Goal: Task Accomplishment & Management: Manage account settings

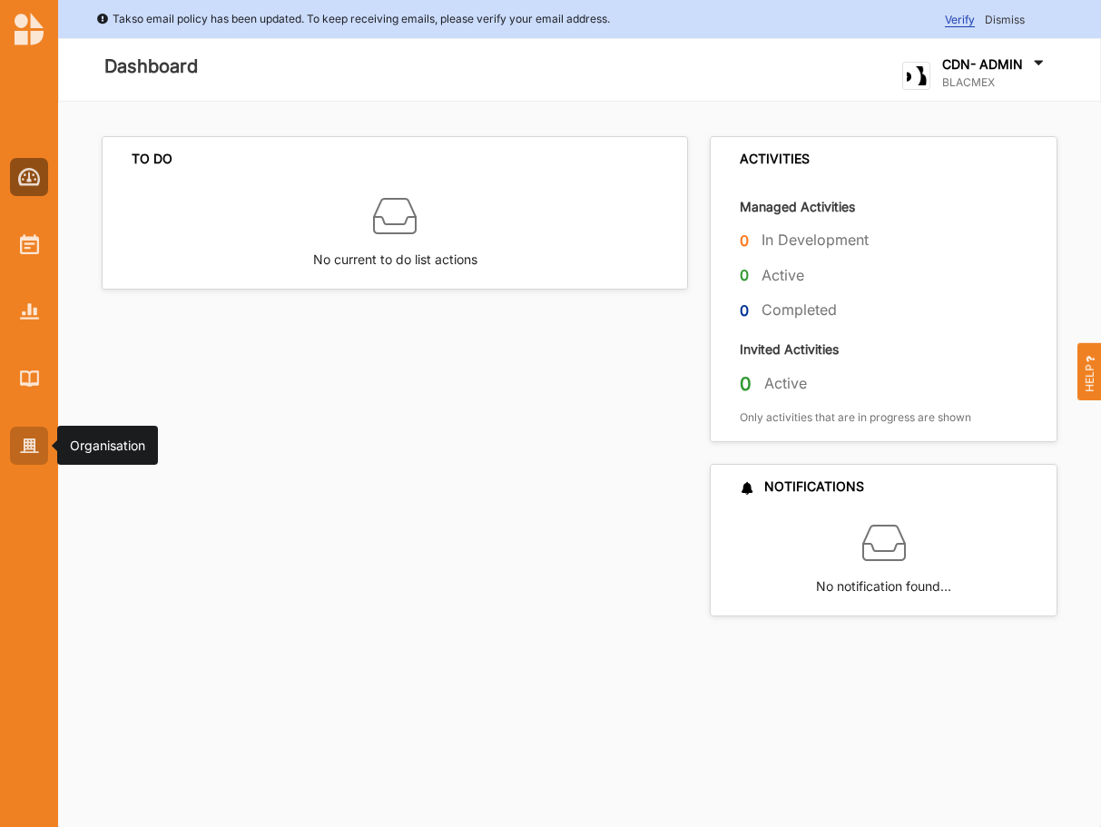
click at [31, 439] on img at bounding box center [29, 446] width 19 height 15
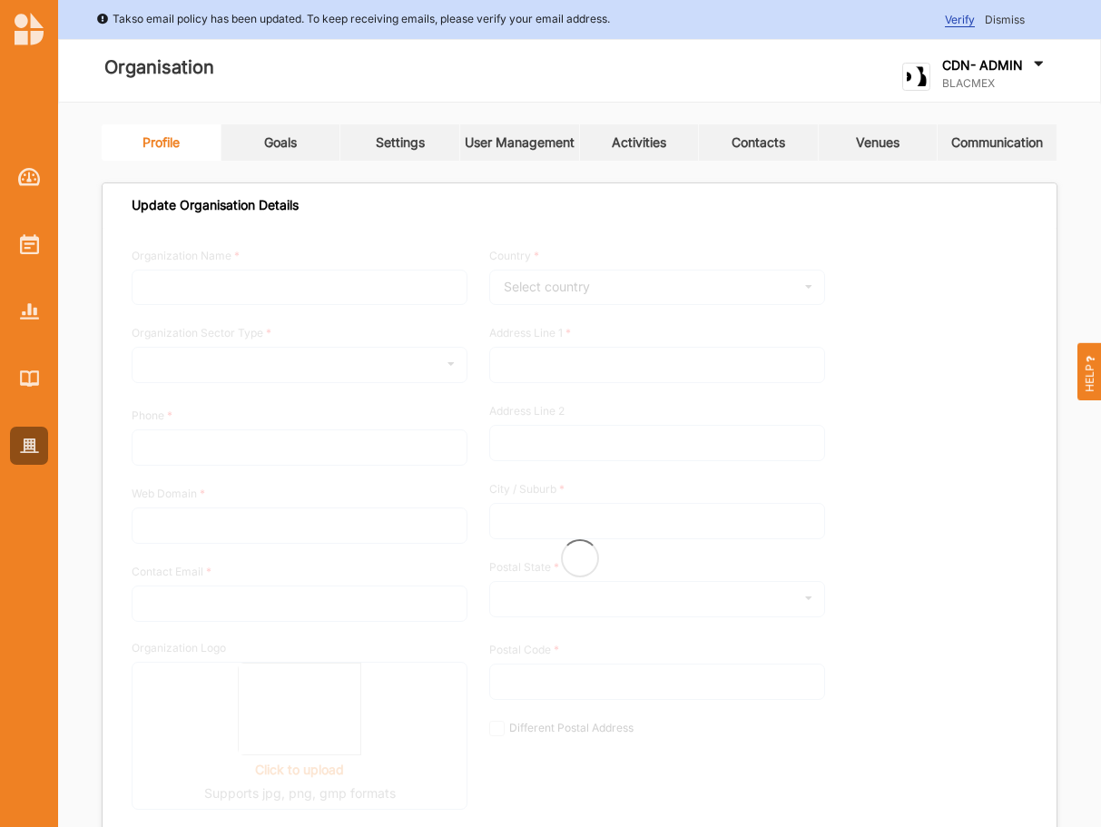
type input "BLACMEX"
type input "07506563007"
type input "blacmex.uk"
type input "[PERSON_NAME][EMAIL_ADDRESS][DOMAIN_NAME]"
type input "Kemp House, 152-160 City Road"
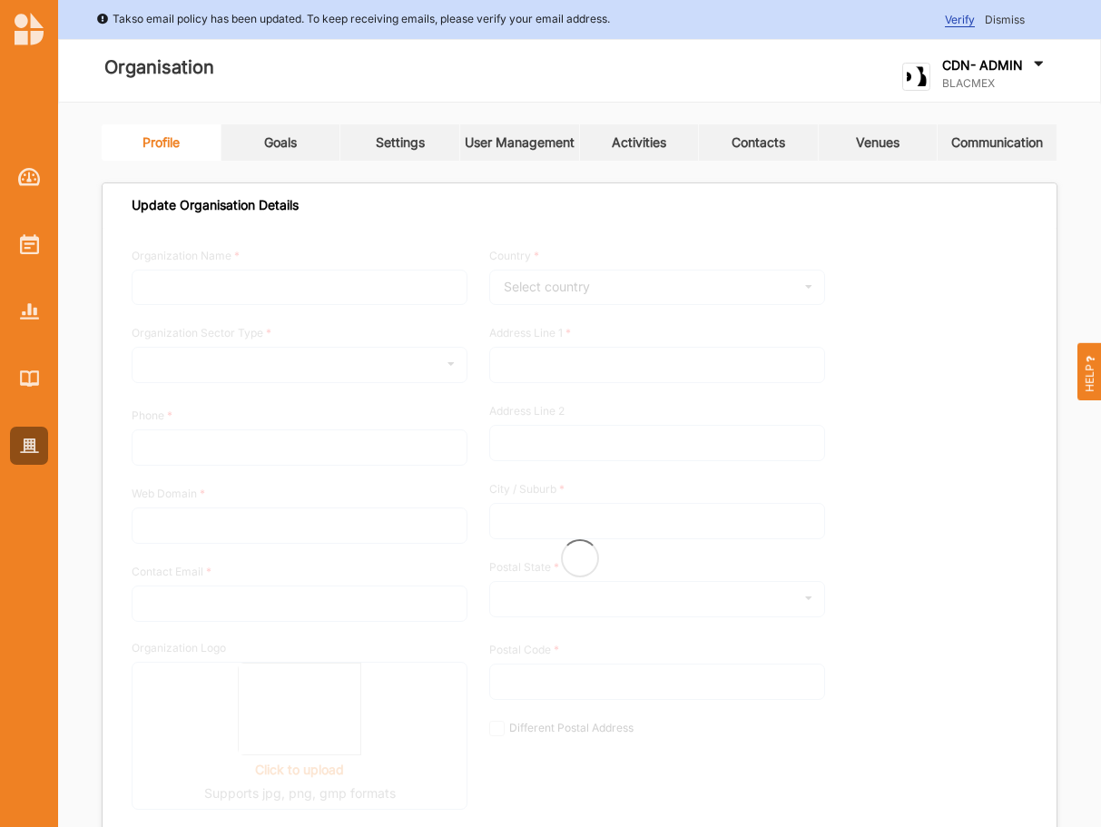
type input "London"
type input "EC1V 2NX"
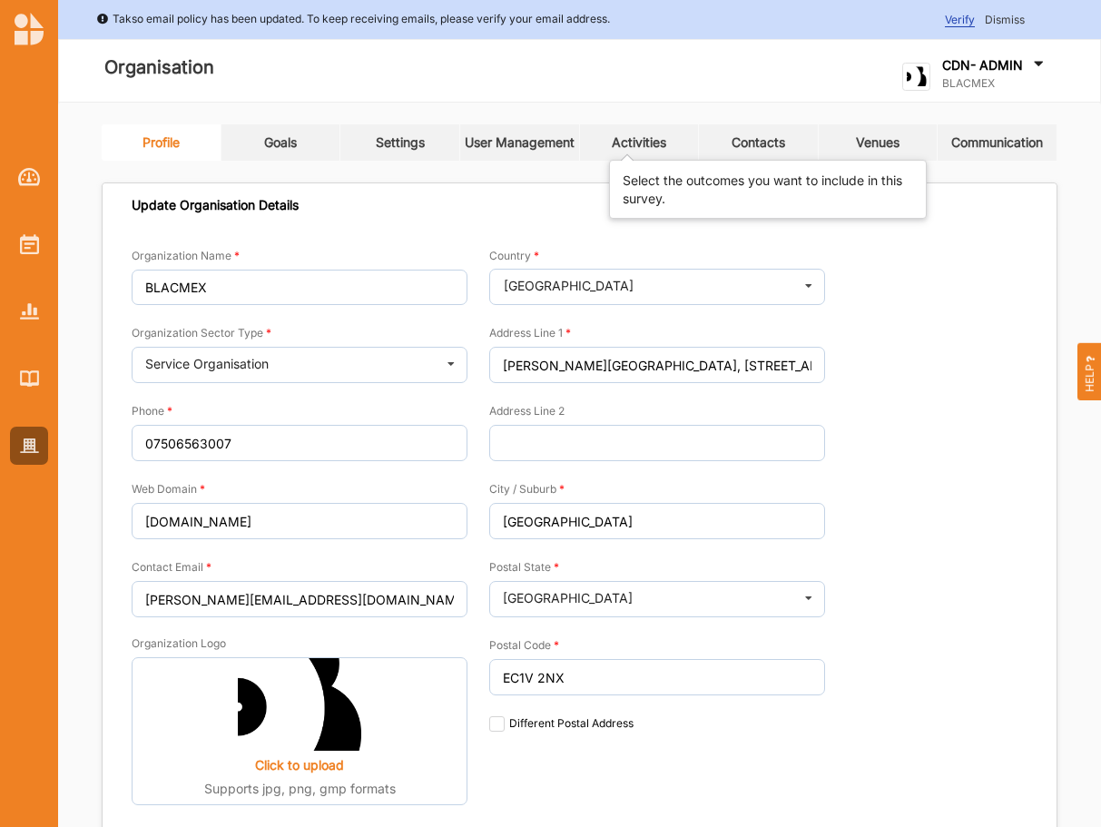
click at [641, 149] on div "Activities" at bounding box center [639, 142] width 54 height 16
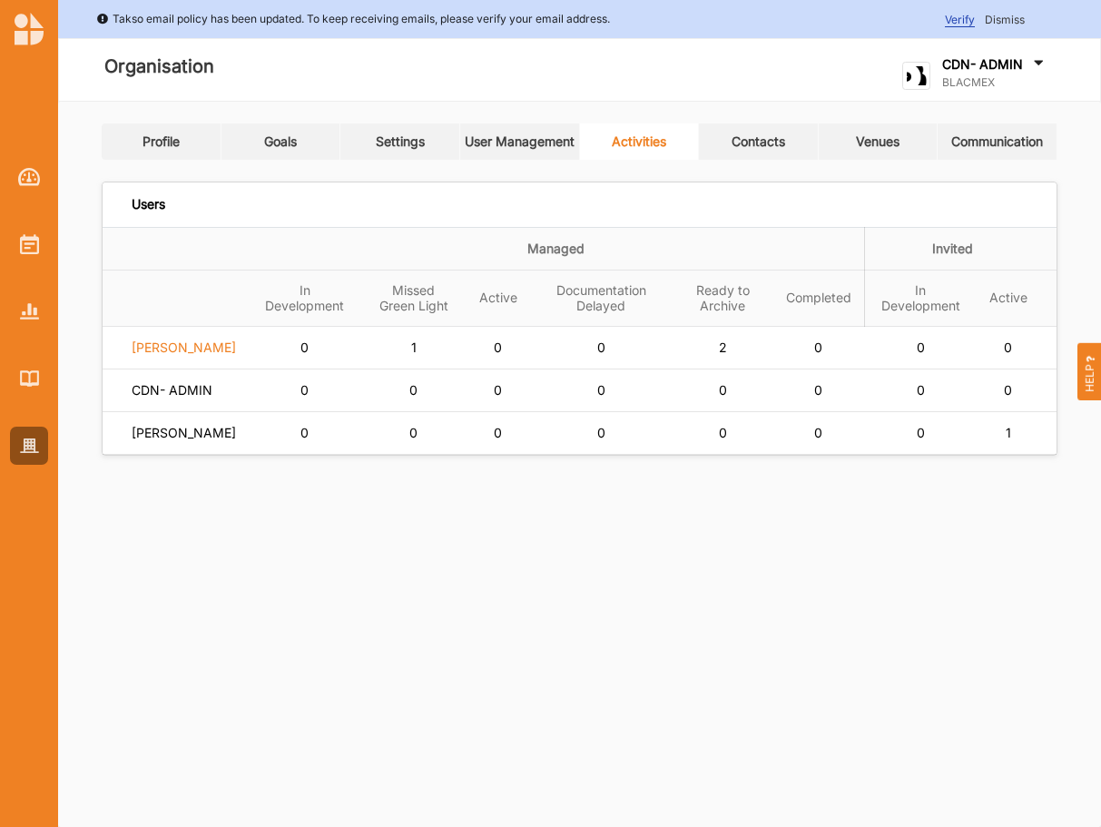
click at [187, 355] on label "[PERSON_NAME]" at bounding box center [184, 348] width 104 height 16
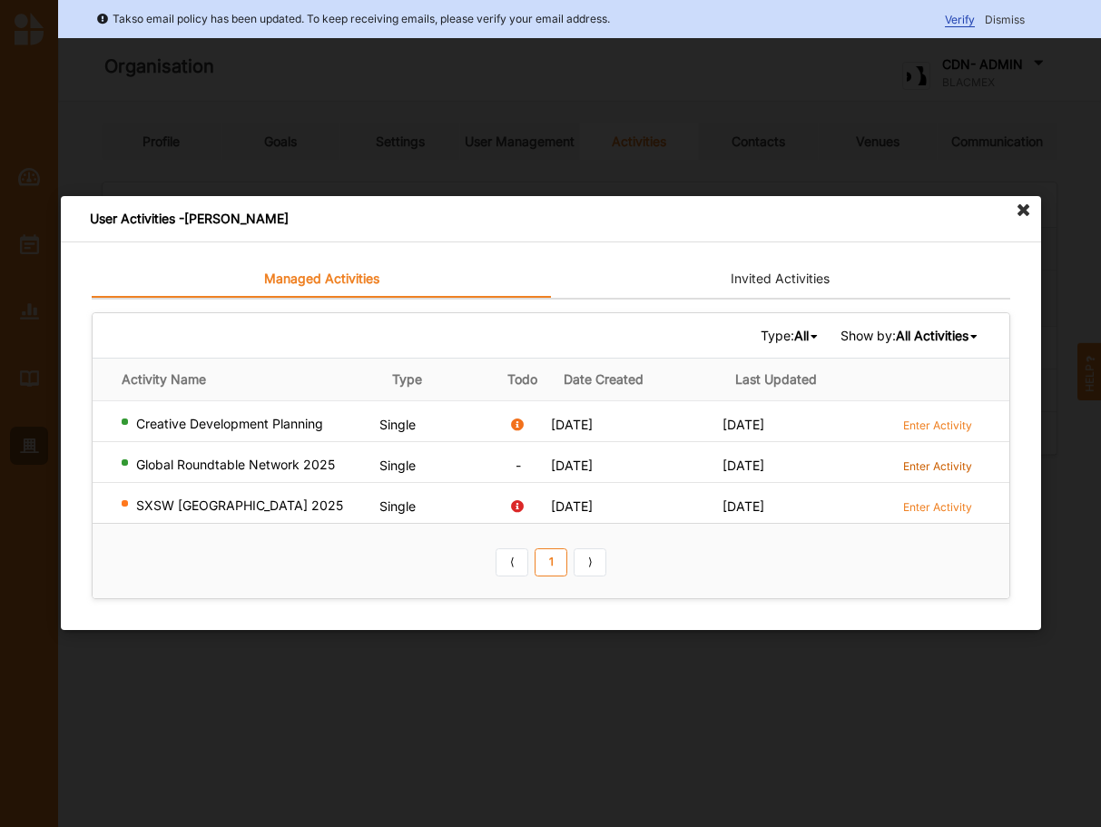
click at [915, 464] on label "Enter Activity" at bounding box center [937, 466] width 69 height 15
click at [945, 470] on label "Enter Activity" at bounding box center [937, 466] width 69 height 15
click at [1025, 206] on icon at bounding box center [1024, 210] width 29 height 29
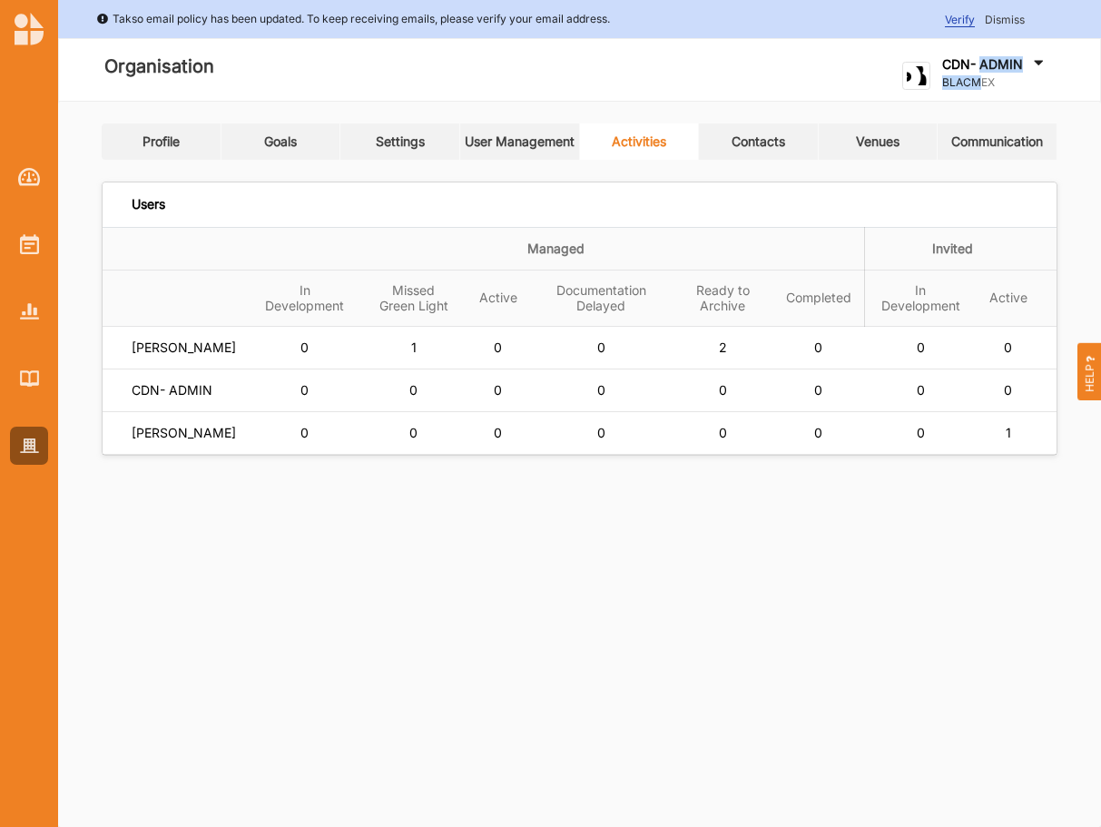
click at [982, 75] on div "CDN- ADMIN BLACMEX" at bounding box center [995, 75] width 105 height 41
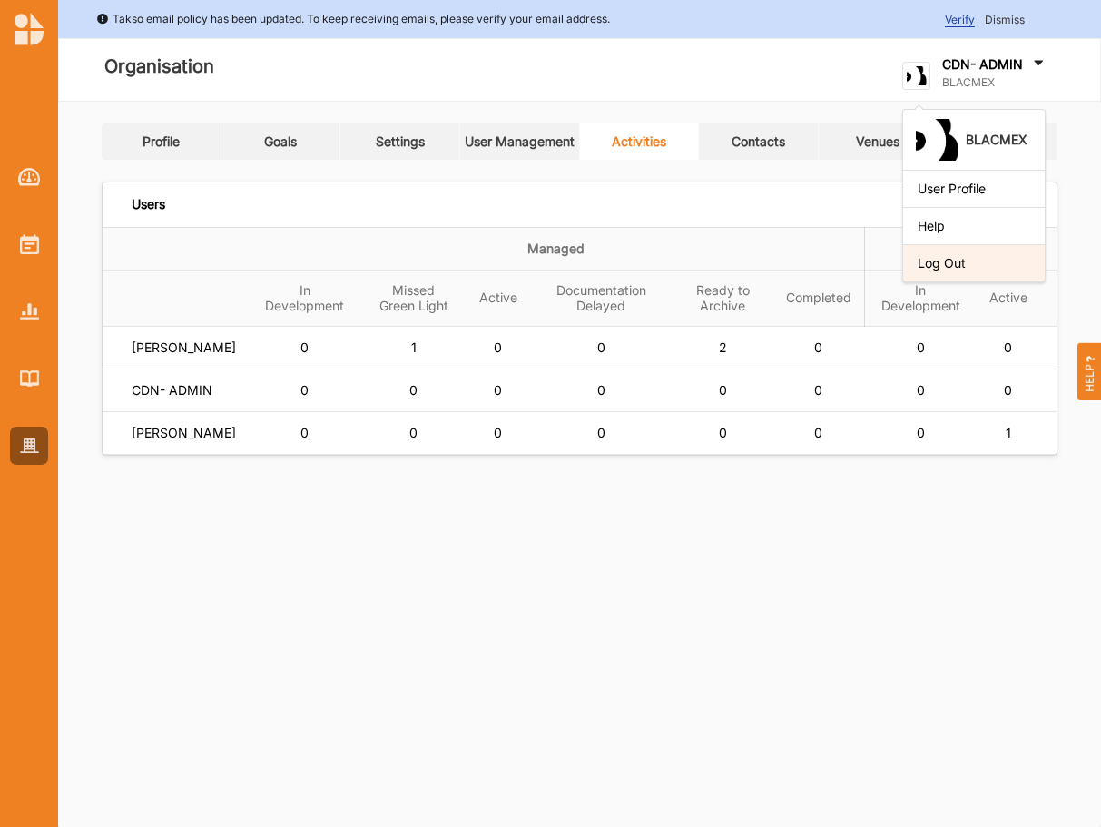
click at [949, 263] on div "Log Out" at bounding box center [974, 263] width 113 height 16
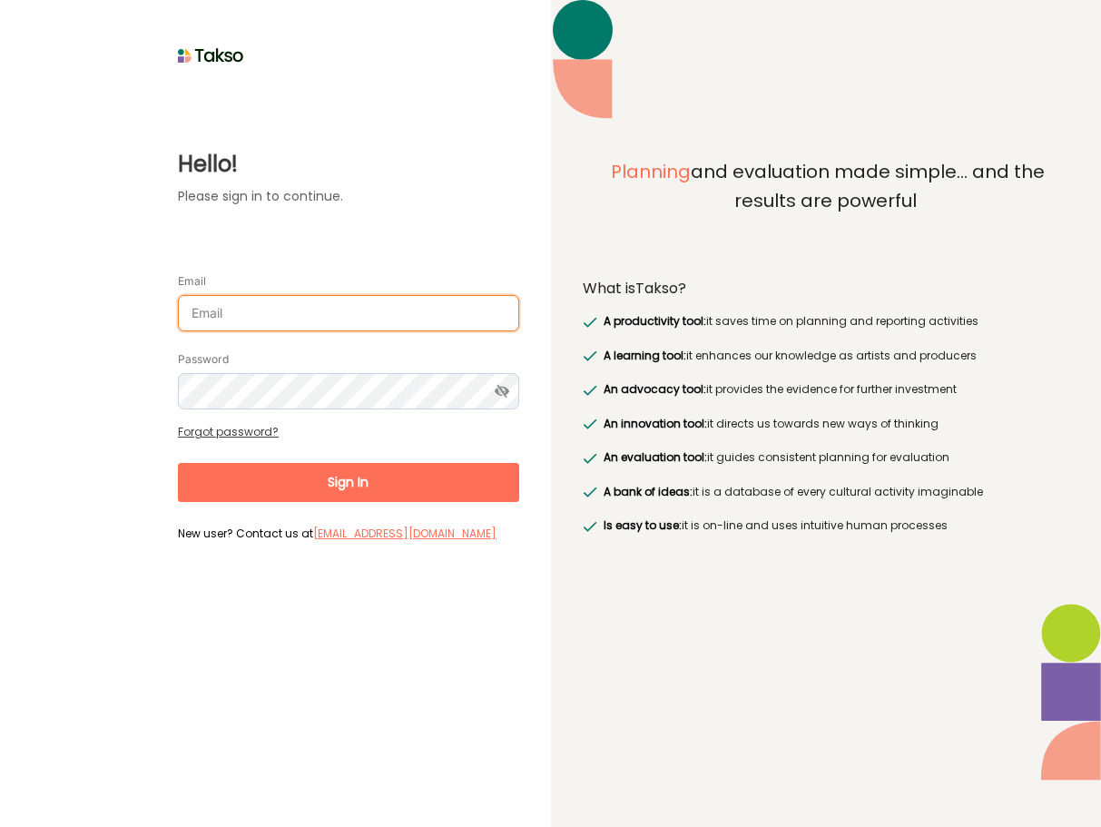
type input "cdn-admin@blacmex.uk"
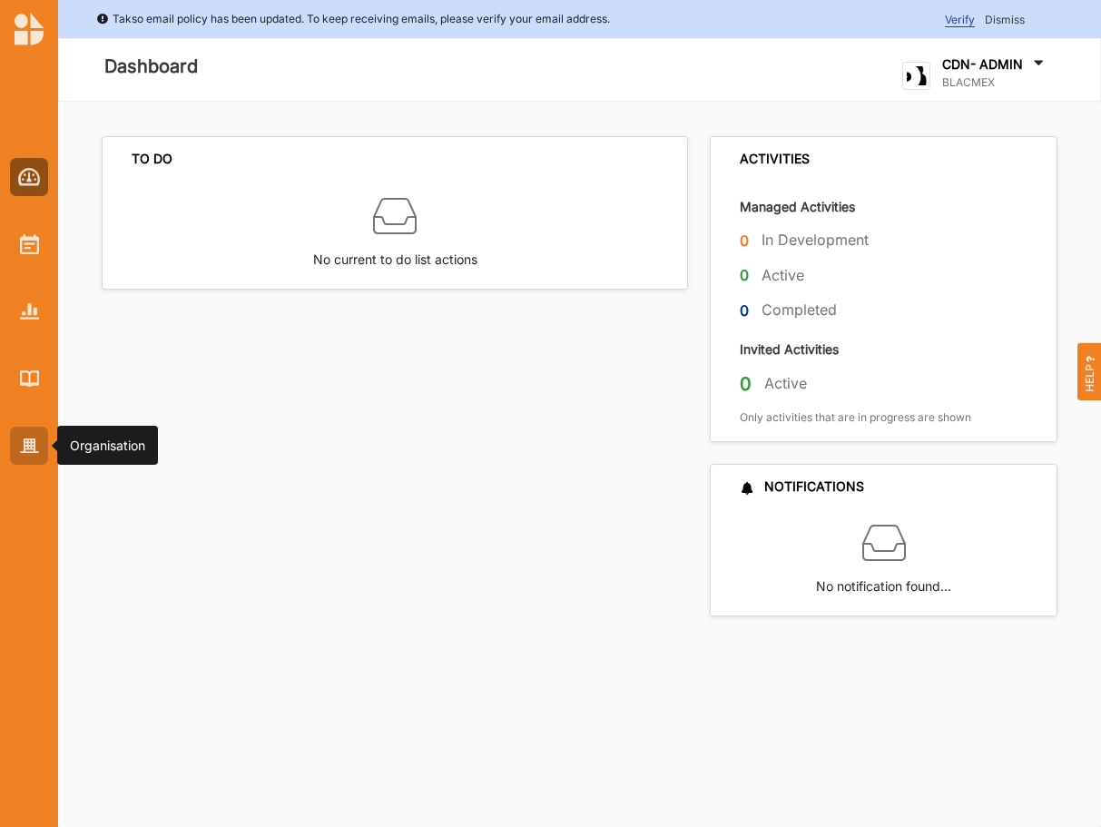
click at [37, 447] on img at bounding box center [29, 446] width 19 height 15
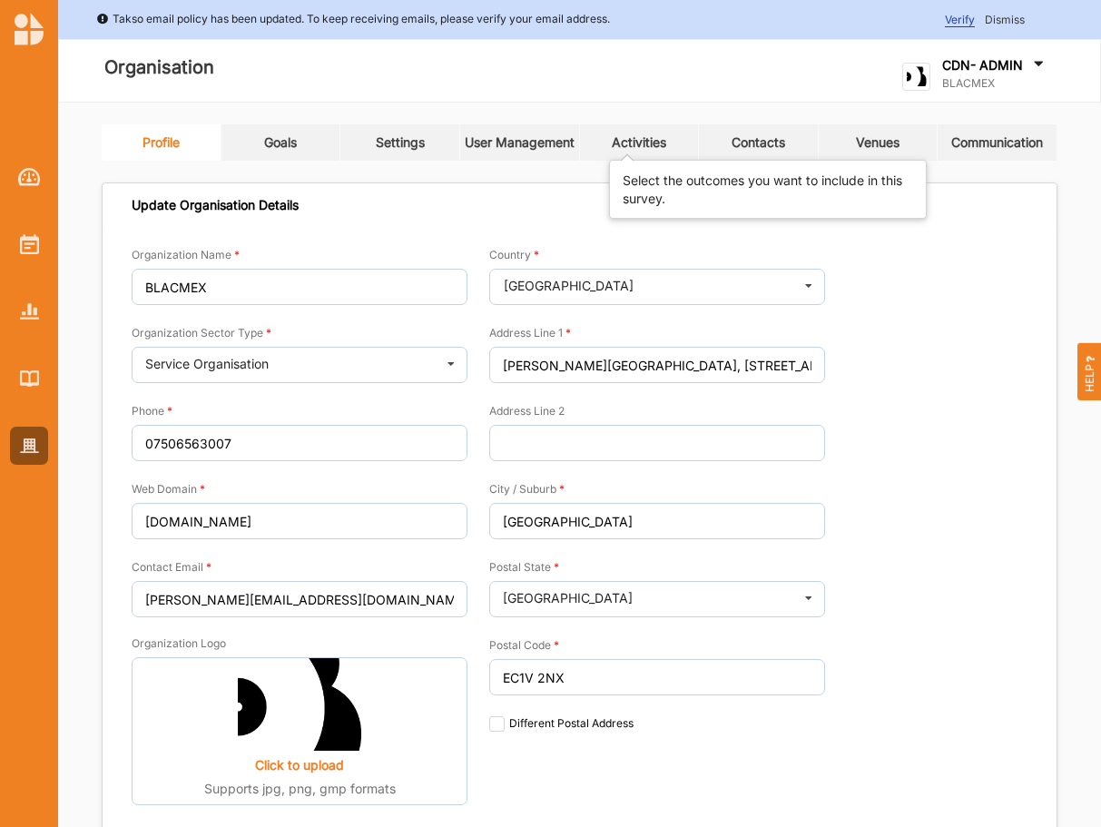
click at [629, 143] on div "Activities" at bounding box center [639, 142] width 54 height 16
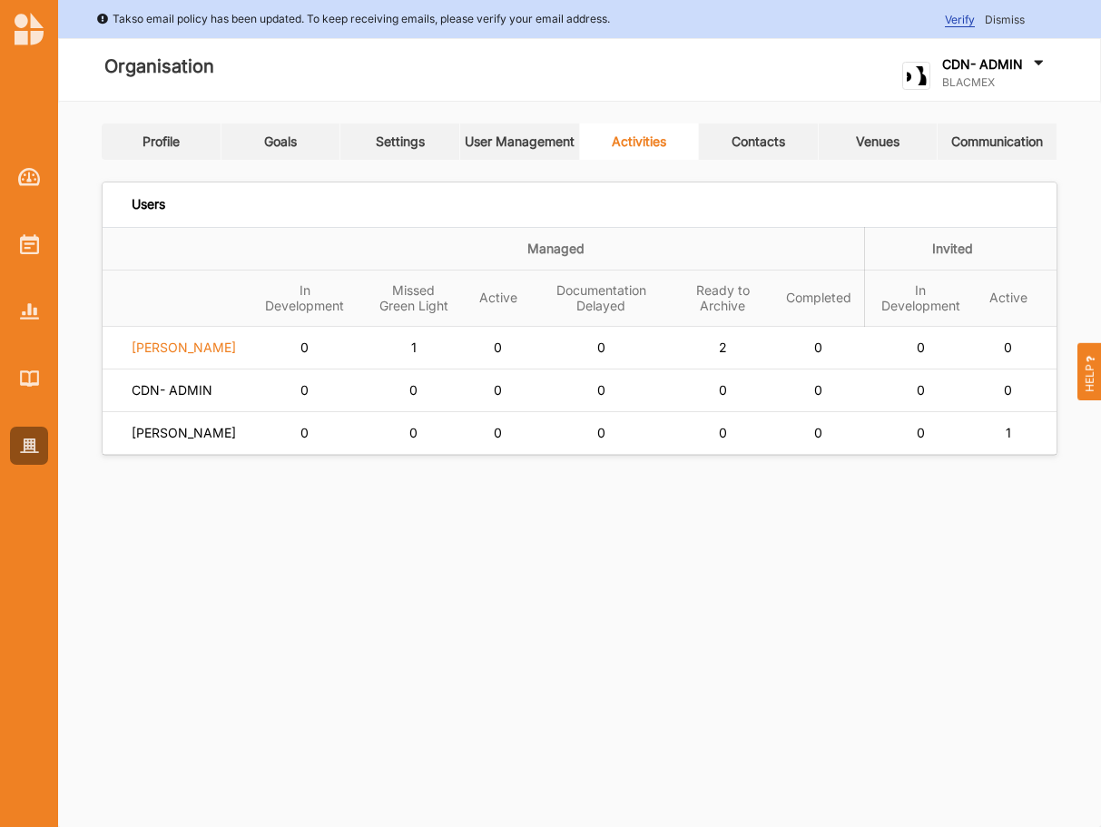
click at [165, 351] on label "Audrey Gray" at bounding box center [184, 348] width 104 height 16
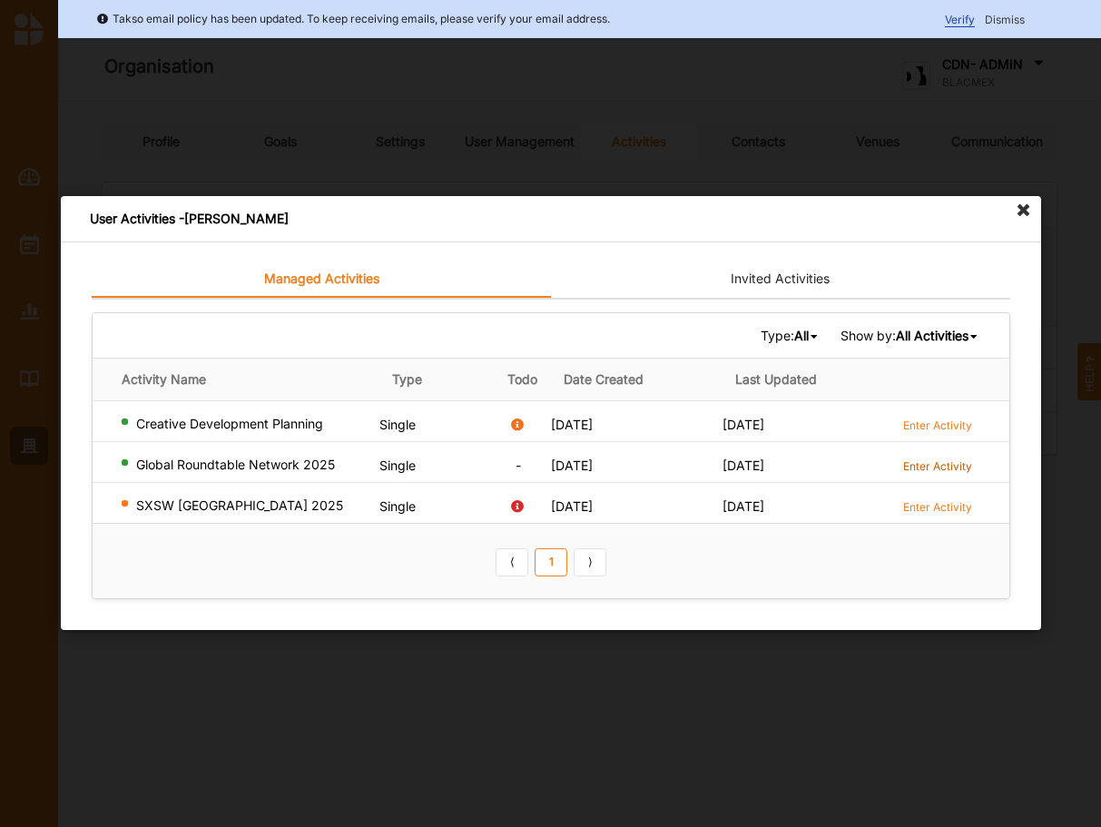
click at [940, 461] on label "Enter Activity" at bounding box center [937, 466] width 69 height 15
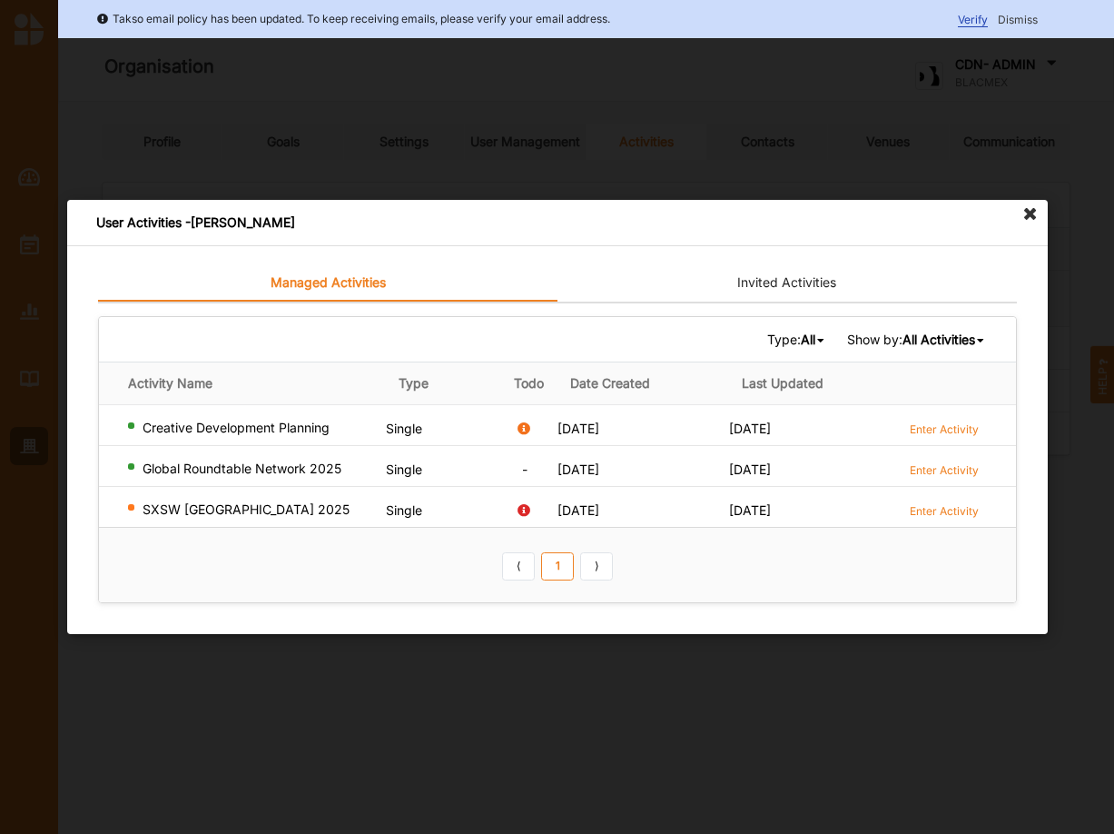
click at [1032, 213] on icon at bounding box center [1030, 214] width 29 height 29
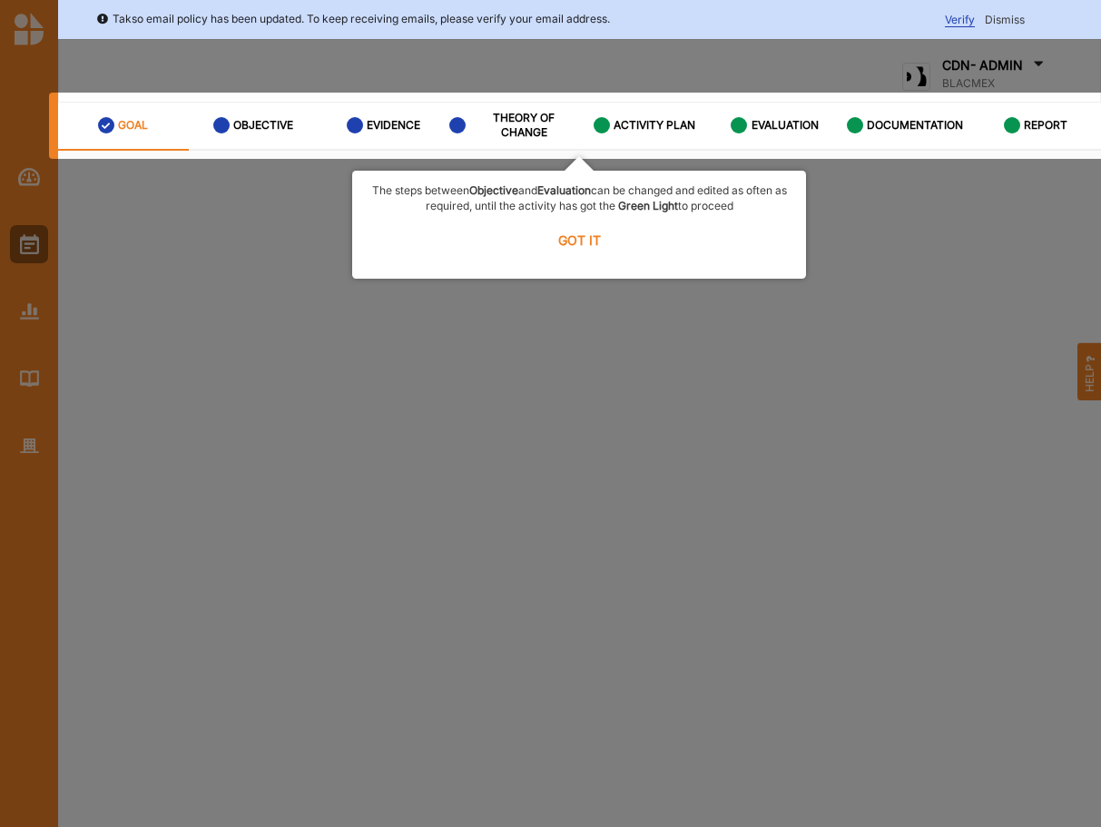
select select "3"
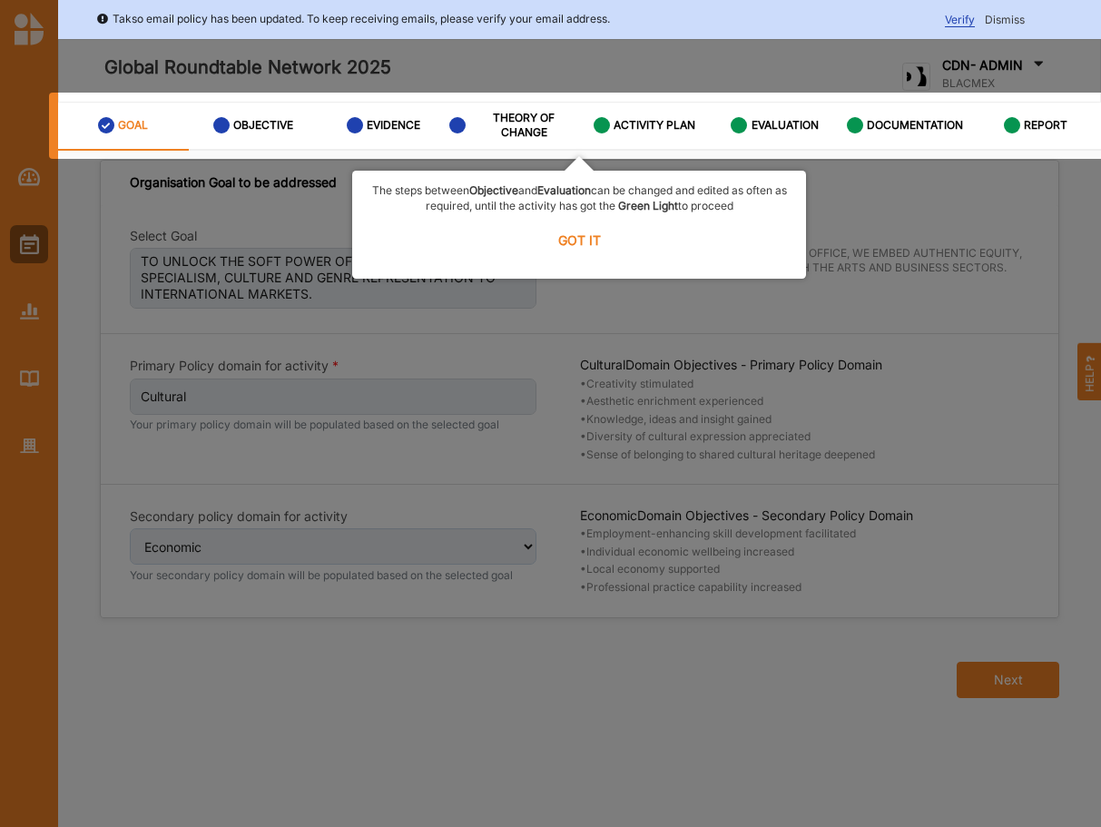
click at [561, 239] on label "GOT IT" at bounding box center [579, 240] width 430 height 40
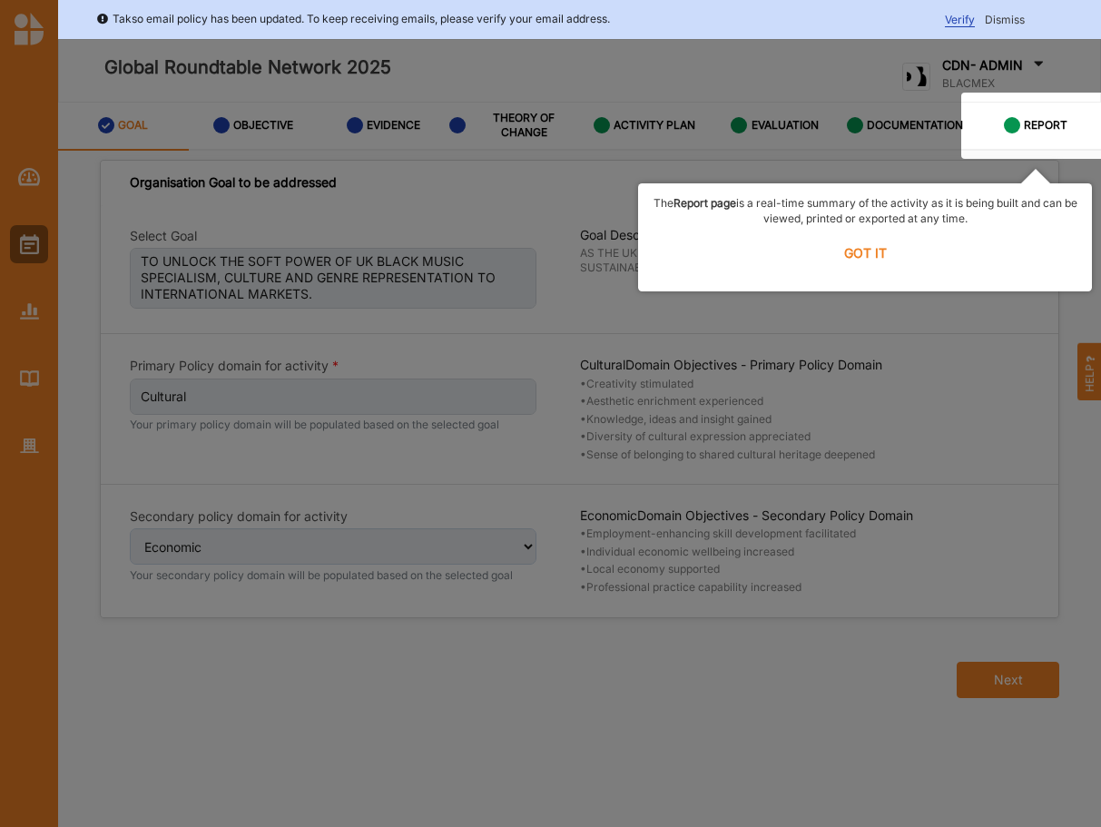
click at [874, 244] on label "GOT IT" at bounding box center [865, 252] width 430 height 40
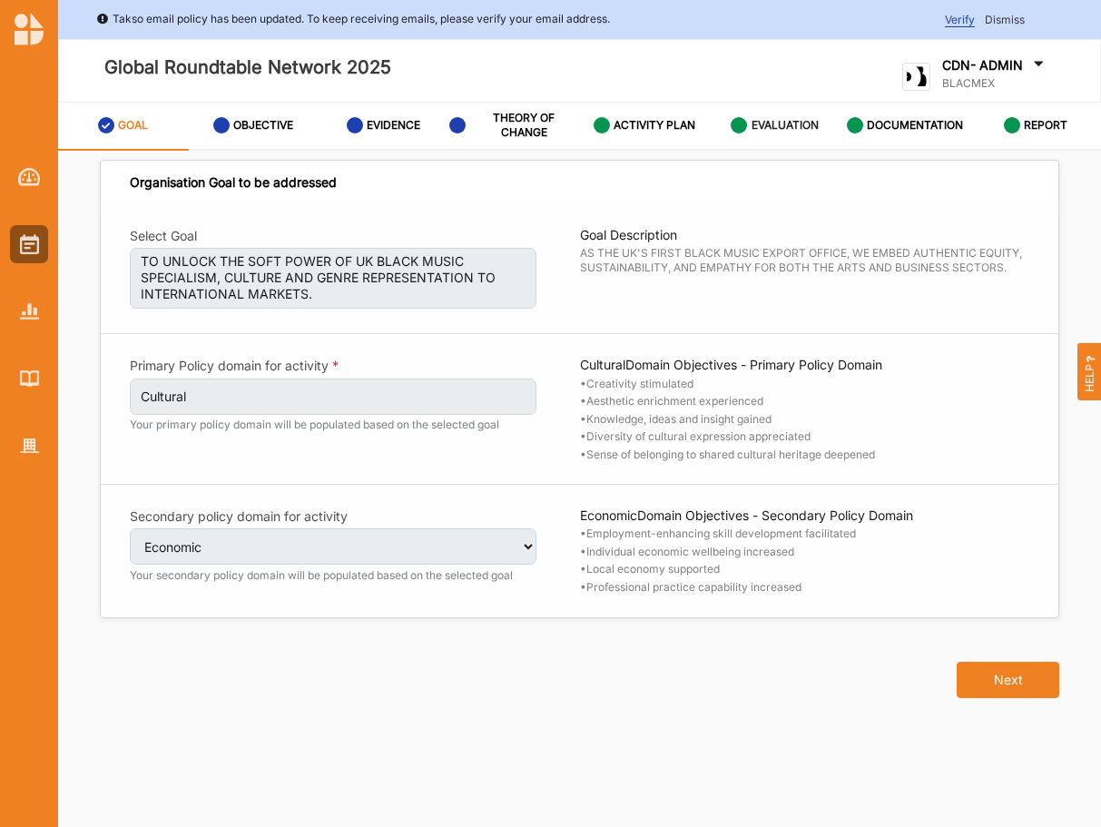
click at [760, 123] on label "EVALUATION" at bounding box center [785, 125] width 67 height 15
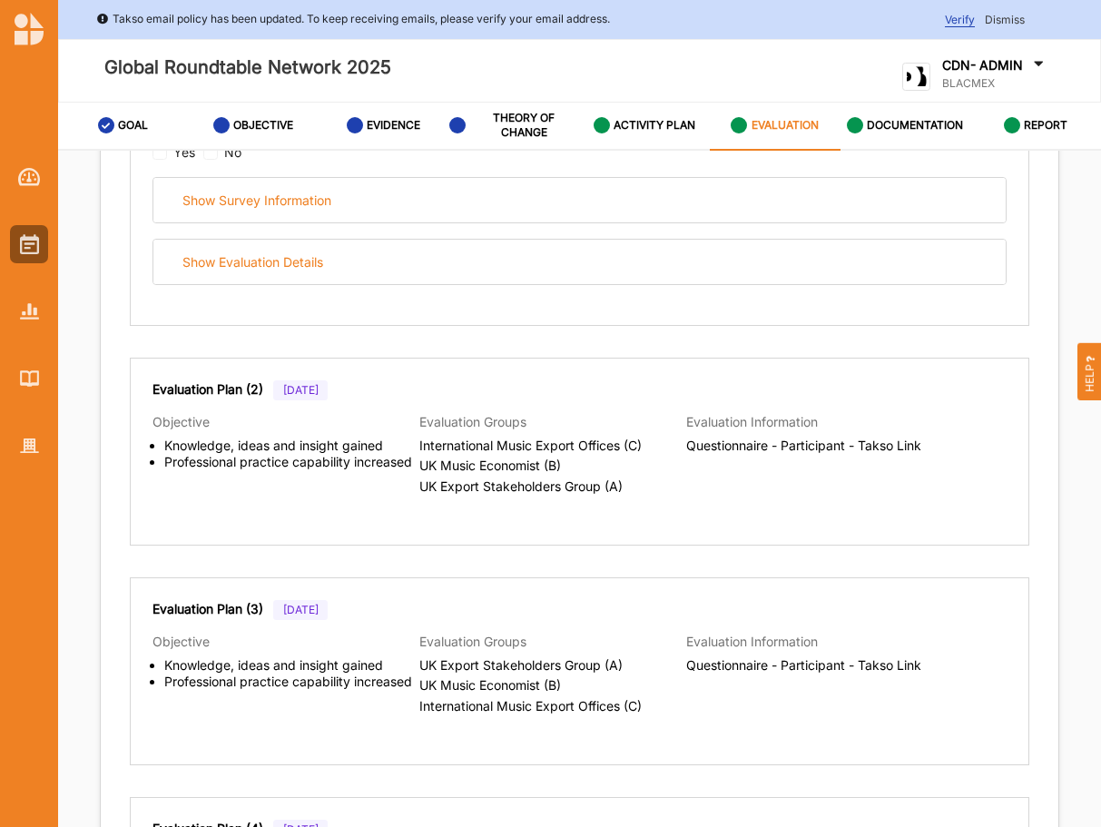
scroll to position [463, 0]
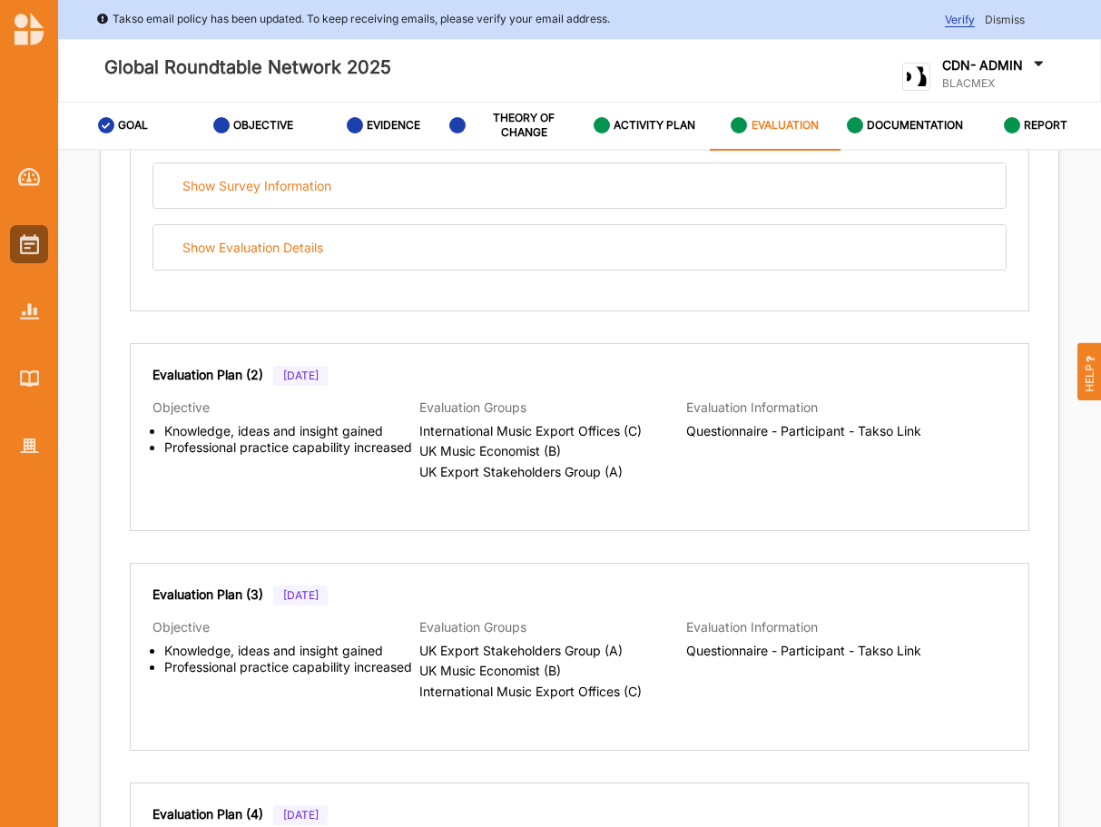
click at [340, 508] on div "Evaluation Plan (2) [DATE] Objective Knowledge, ideas and insight gained Profes…" at bounding box center [580, 437] width 900 height 188
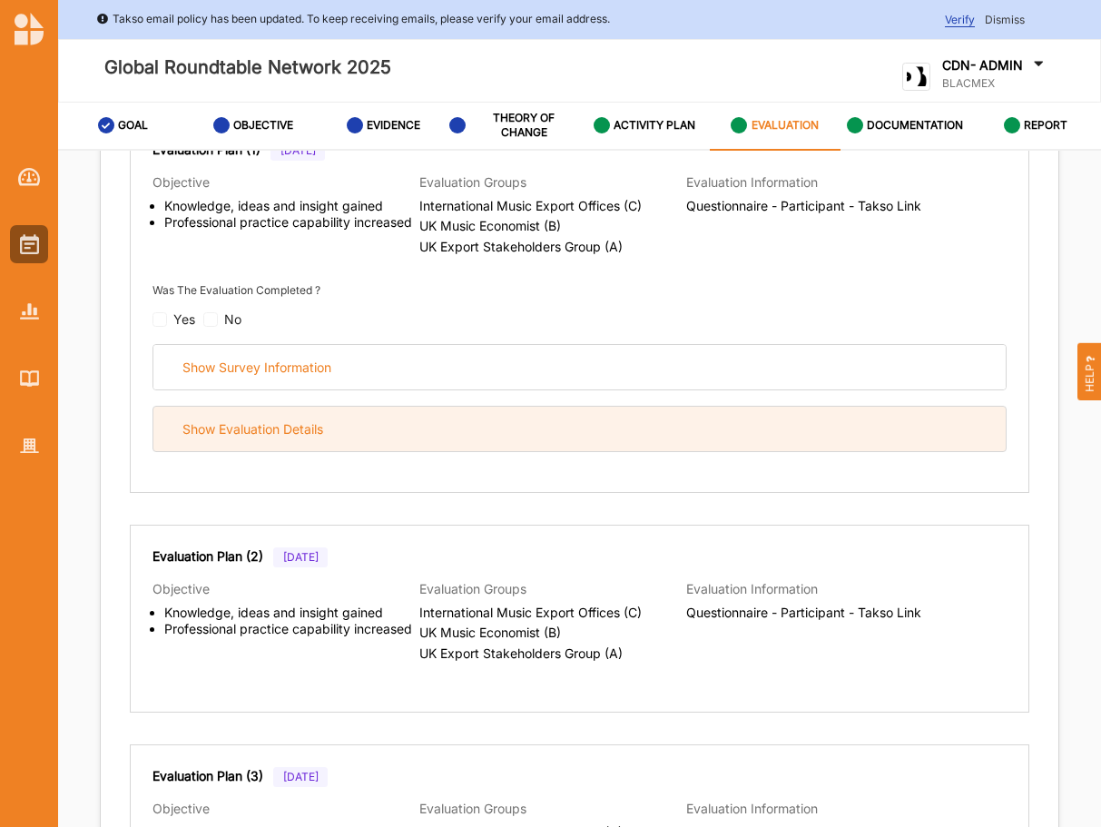
scroll to position [247, 0]
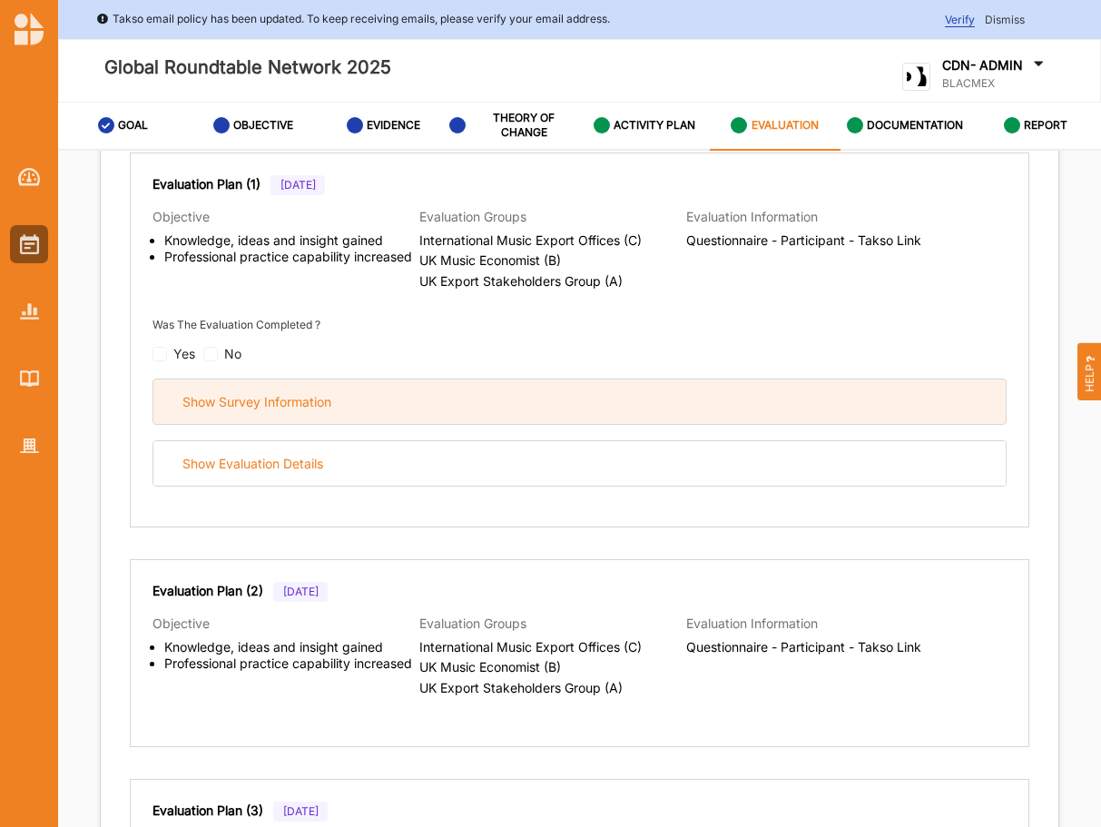
click at [280, 404] on div "Show Survey Information" at bounding box center [257, 402] width 149 height 16
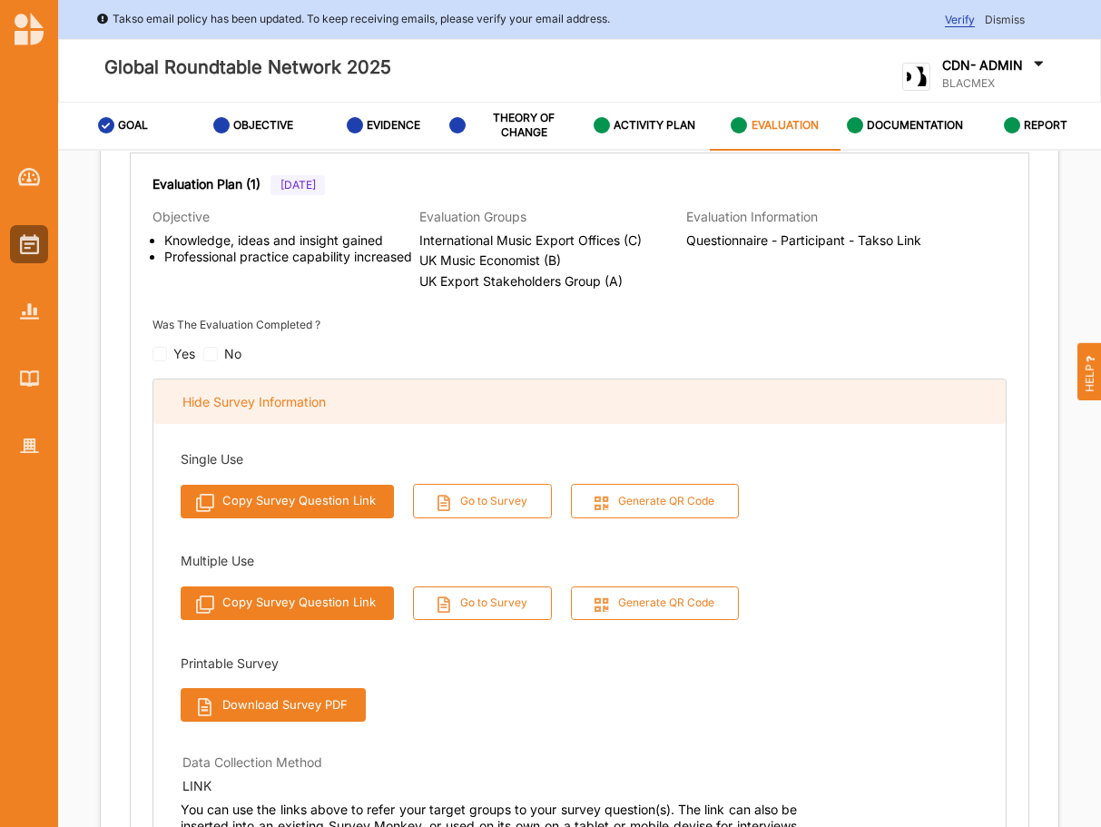
click at [280, 401] on div "Hide Survey Information" at bounding box center [254, 402] width 143 height 16
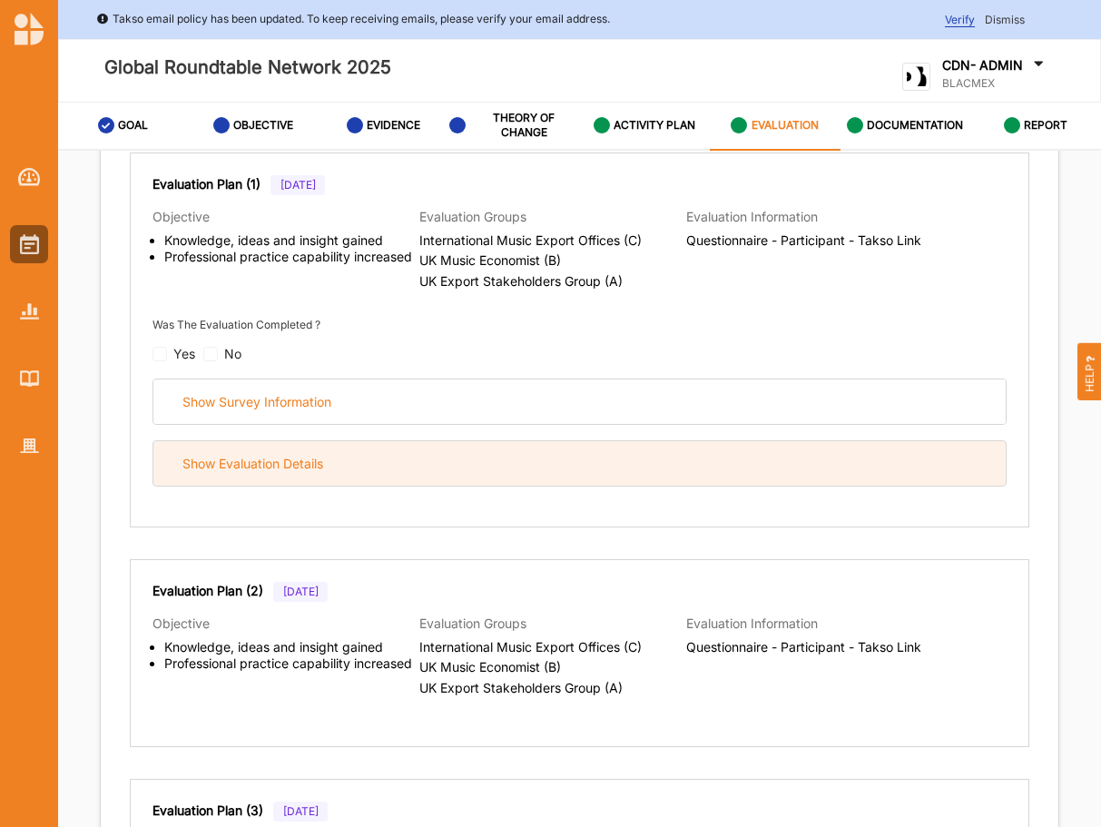
click at [253, 473] on div "Show Evaluation Details" at bounding box center [579, 463] width 853 height 44
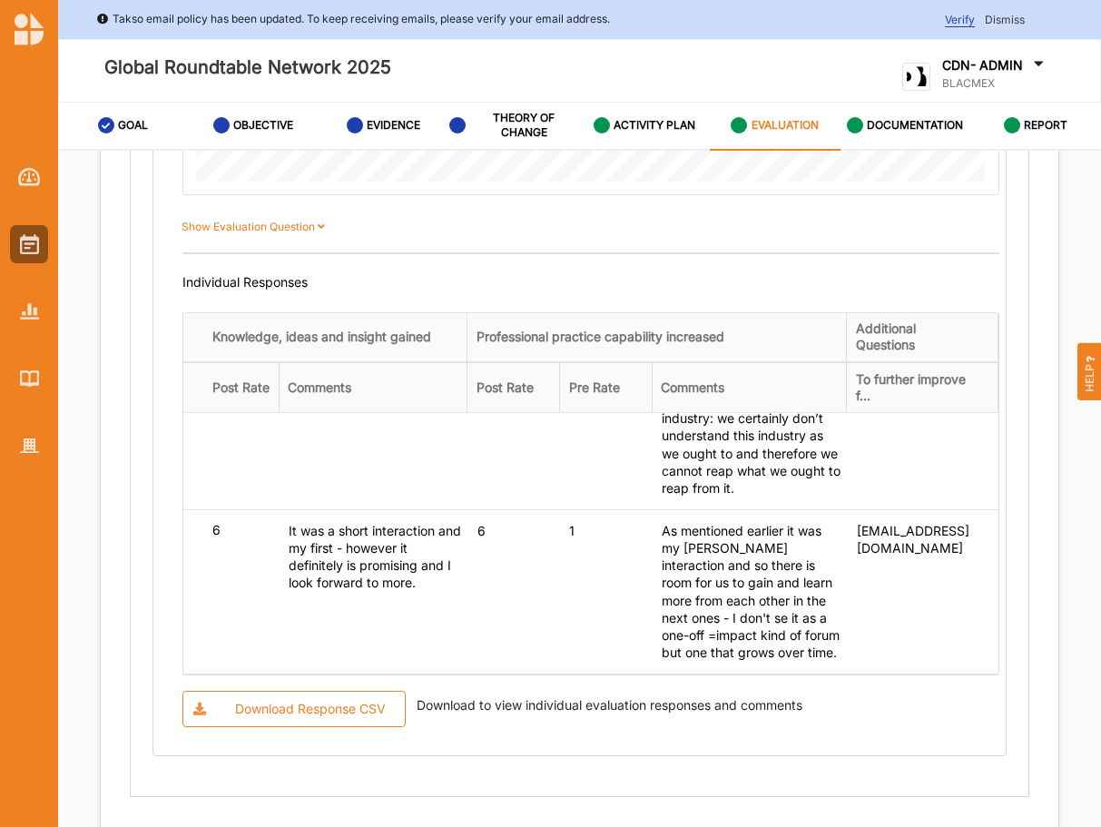
scroll to position [1636, 0]
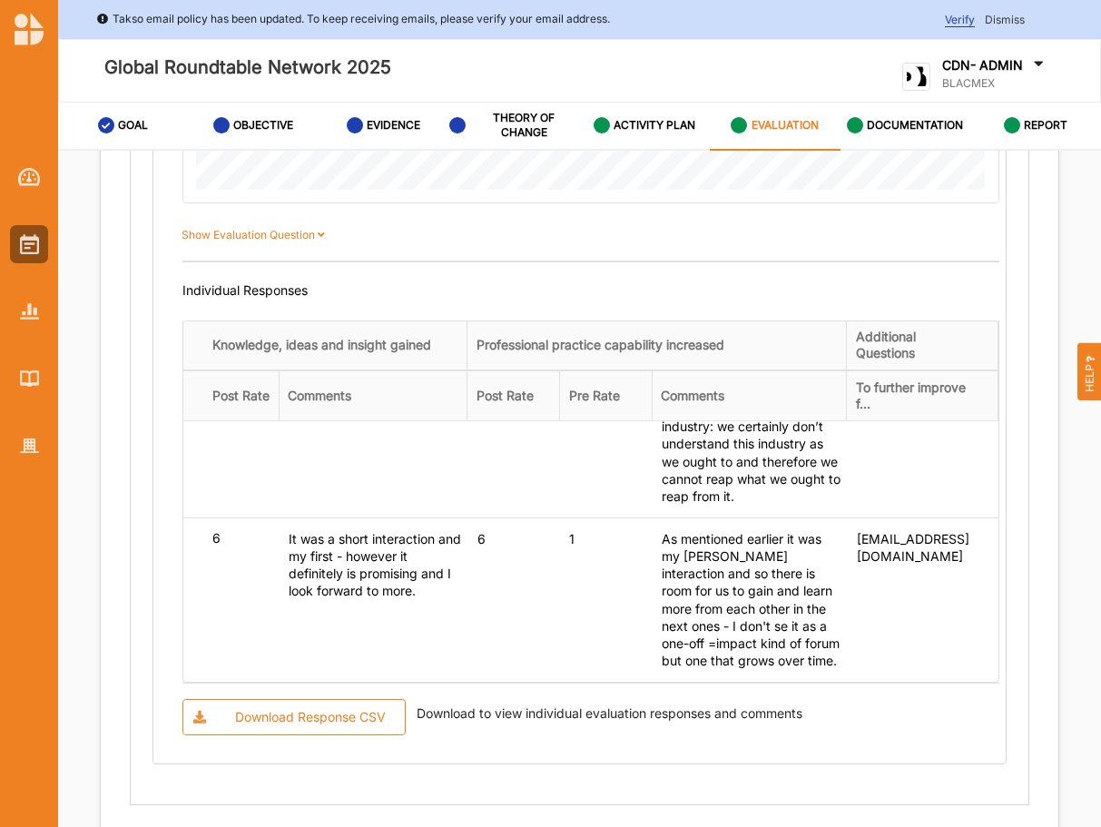
click at [1023, 67] on label "CDN- ADMIN" at bounding box center [983, 65] width 81 height 16
click at [923, 262] on div "Log Out" at bounding box center [974, 264] width 113 height 16
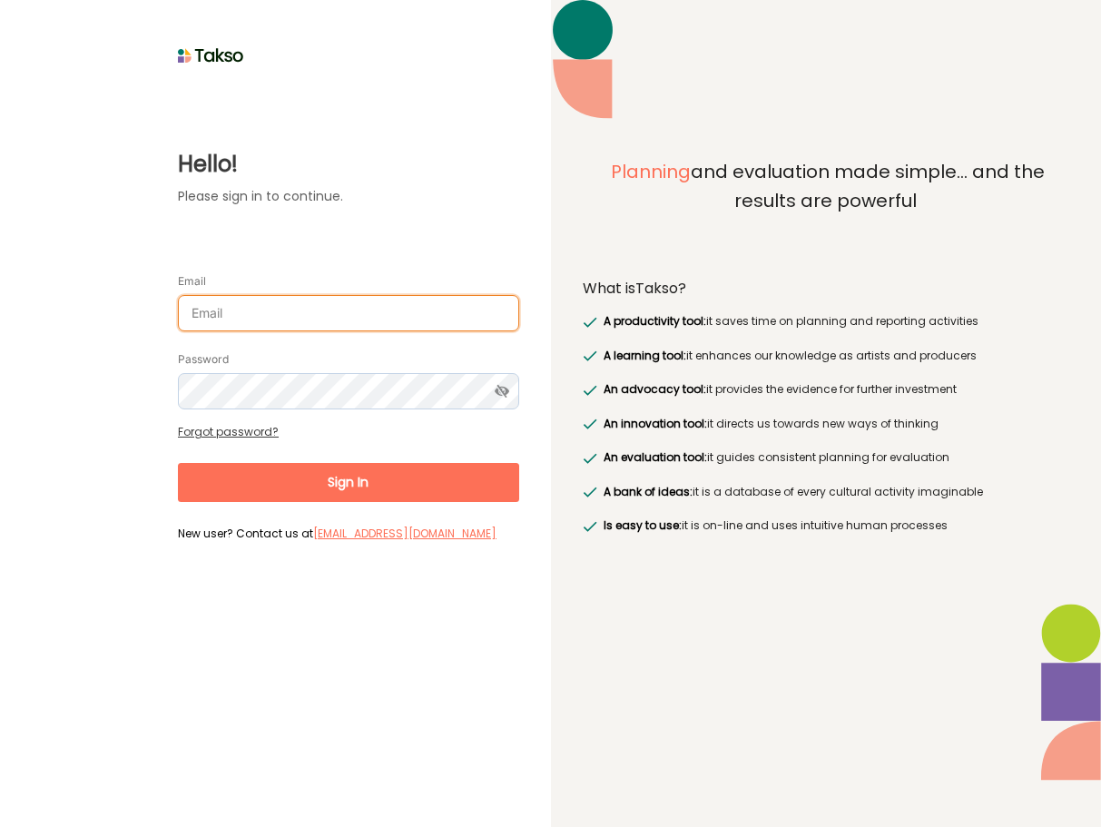
click at [504, 295] on input "Email" at bounding box center [348, 313] width 341 height 36
type input "[PERSON_NAME][EMAIL_ADDRESS][DOMAIN_NAME]"
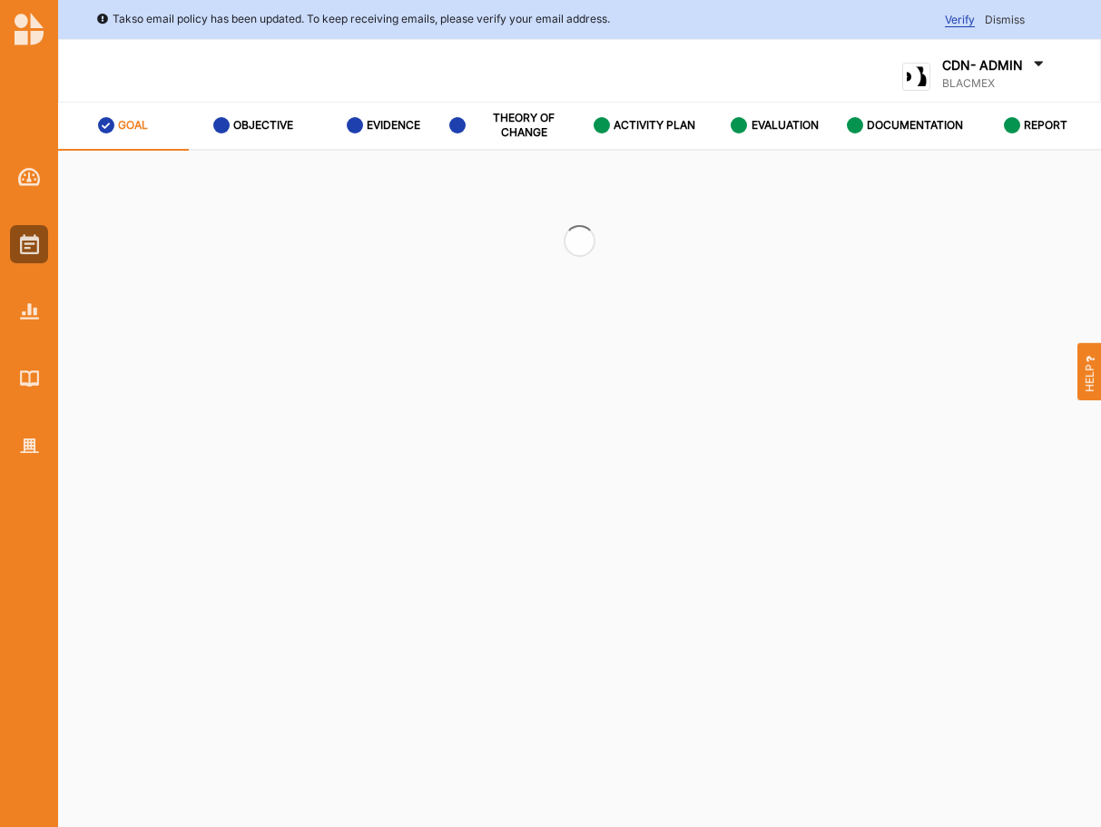
select select "3"
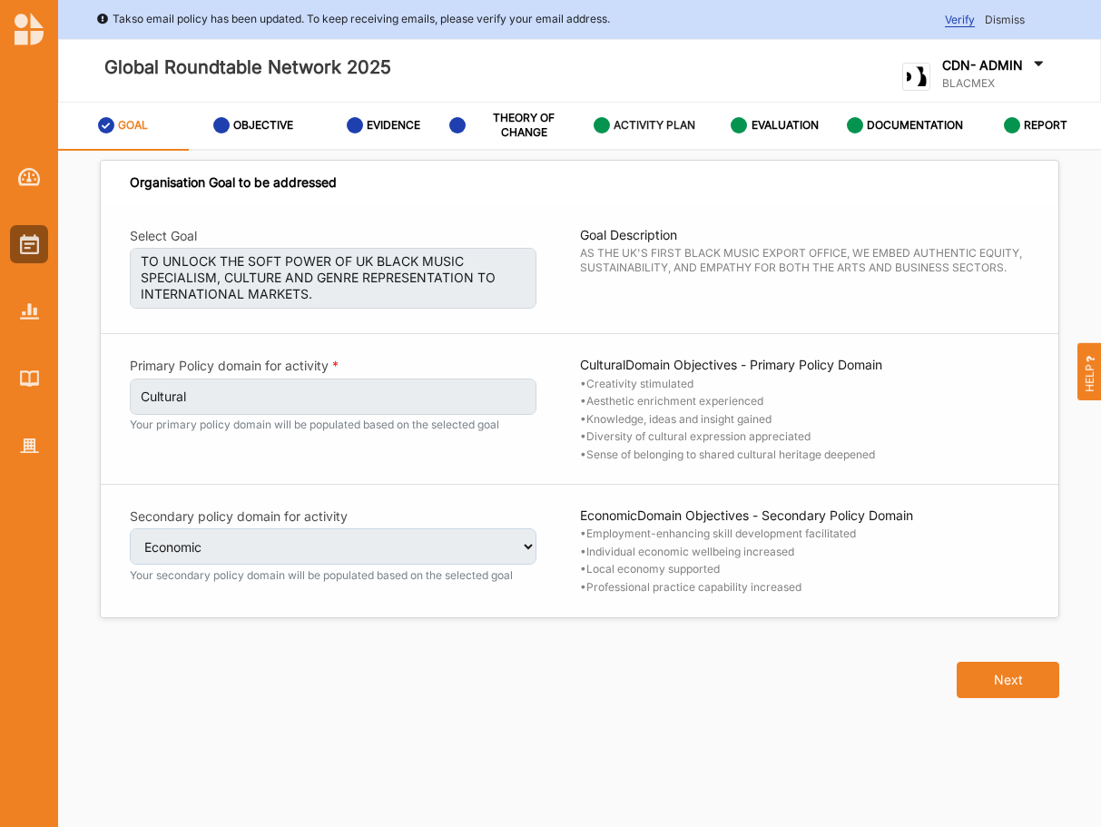
select select "3"
click at [635, 120] on label "ACTIVITY PLAN" at bounding box center [655, 125] width 82 height 15
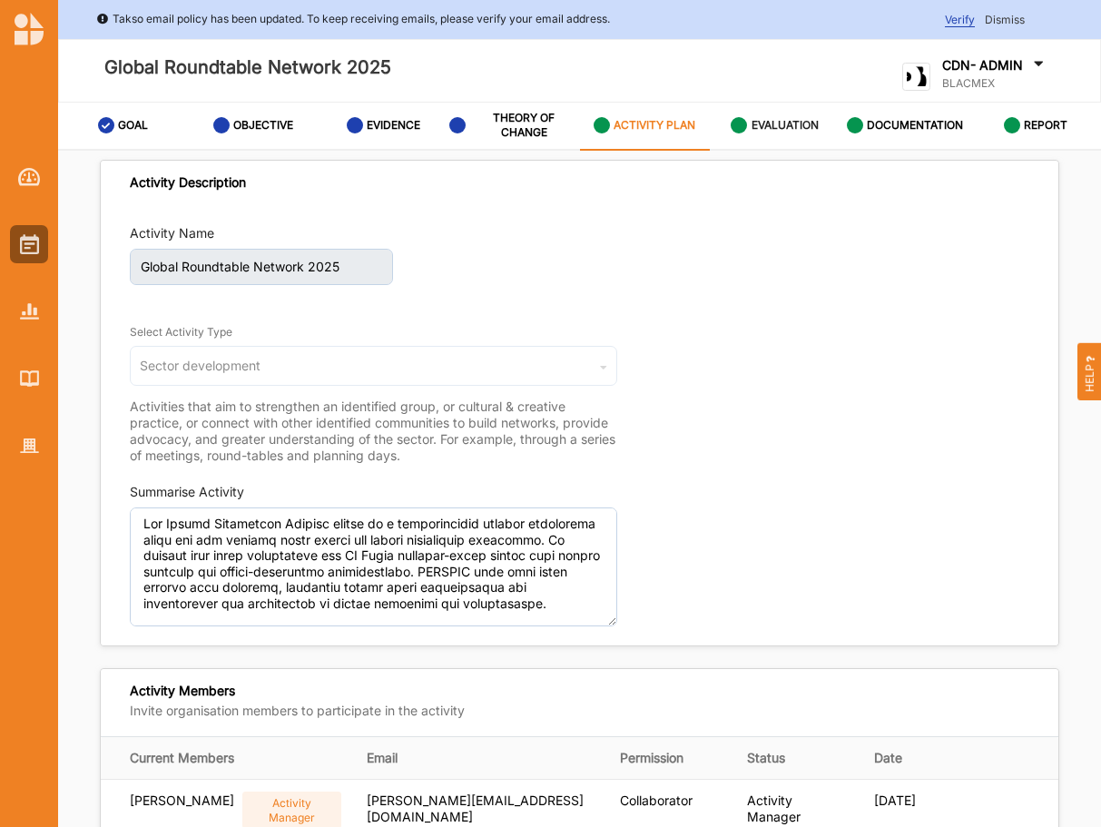
click at [776, 132] on label "EVALUATION" at bounding box center [785, 125] width 67 height 15
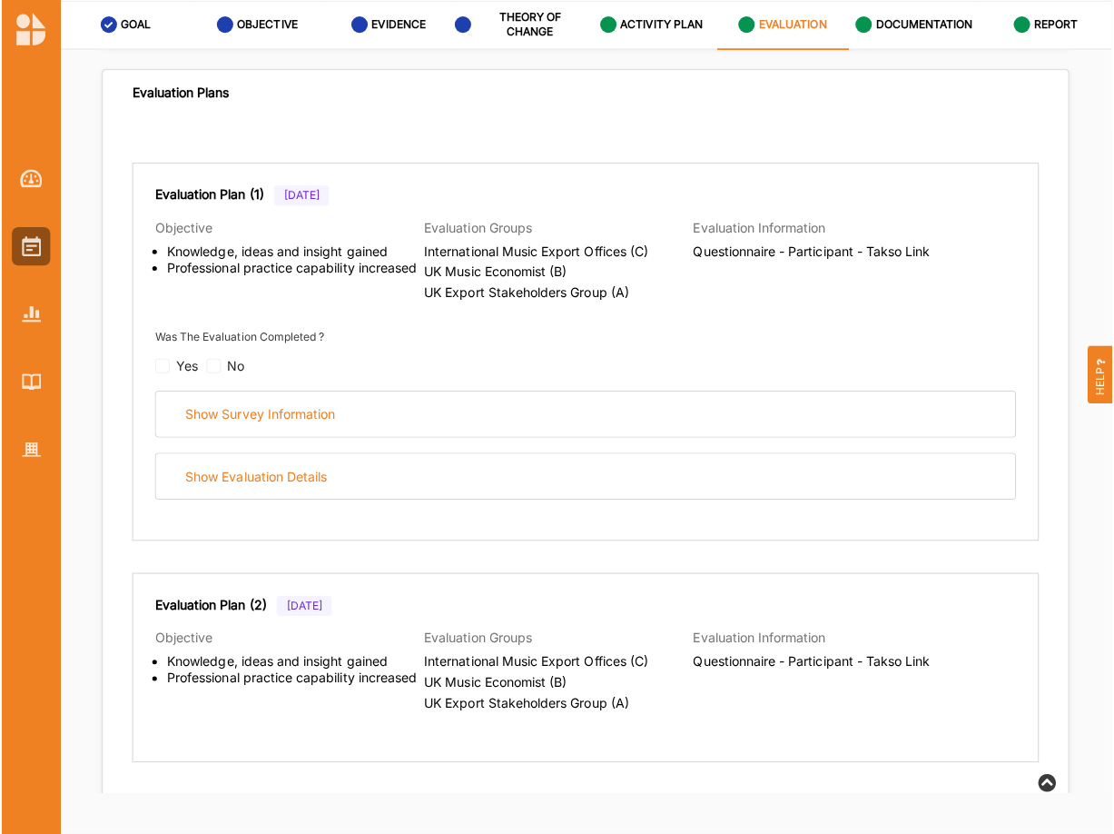
scroll to position [100, 0]
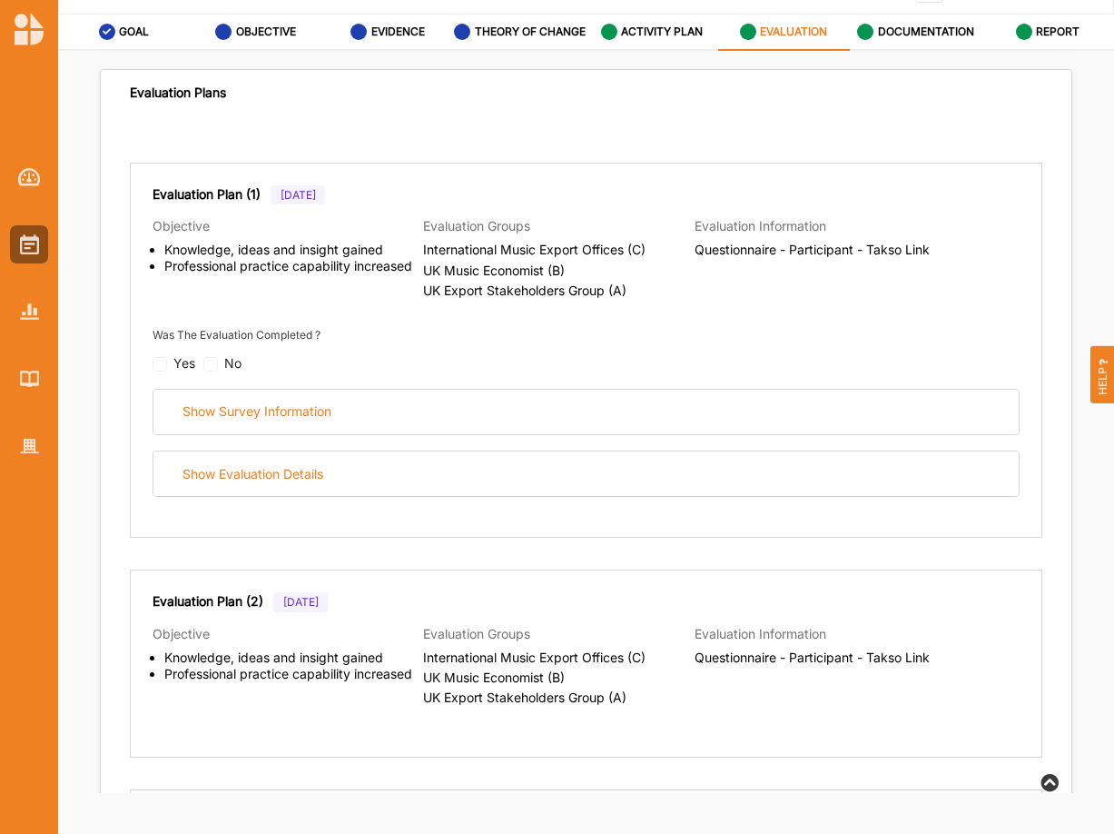
click at [597, 144] on div "Evaluation Plan (1) May 2025 Objective Knowledge, ideas and insight gained Prof…" at bounding box center [586, 663] width 971 height 1098
